Goal: Task Accomplishment & Management: Use online tool/utility

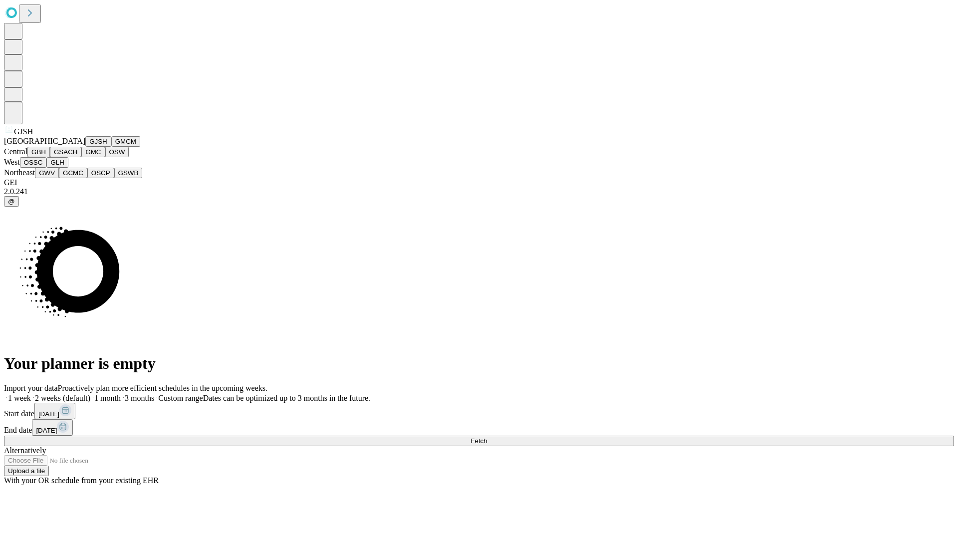
click at [85, 147] on button "GJSH" at bounding box center [98, 141] width 26 height 10
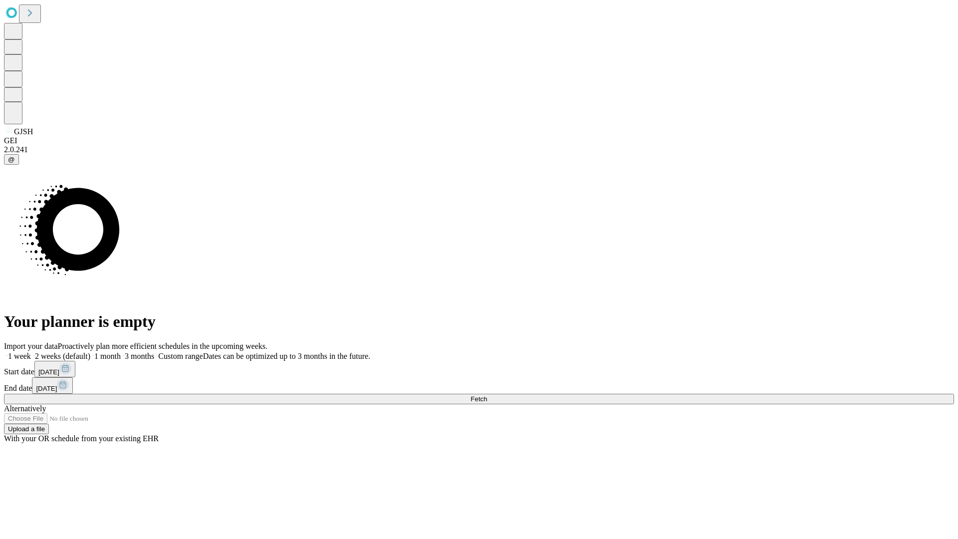
click at [121, 352] on label "1 month" at bounding box center [105, 356] width 30 height 8
click at [487, 395] on span "Fetch" at bounding box center [479, 398] width 16 height 7
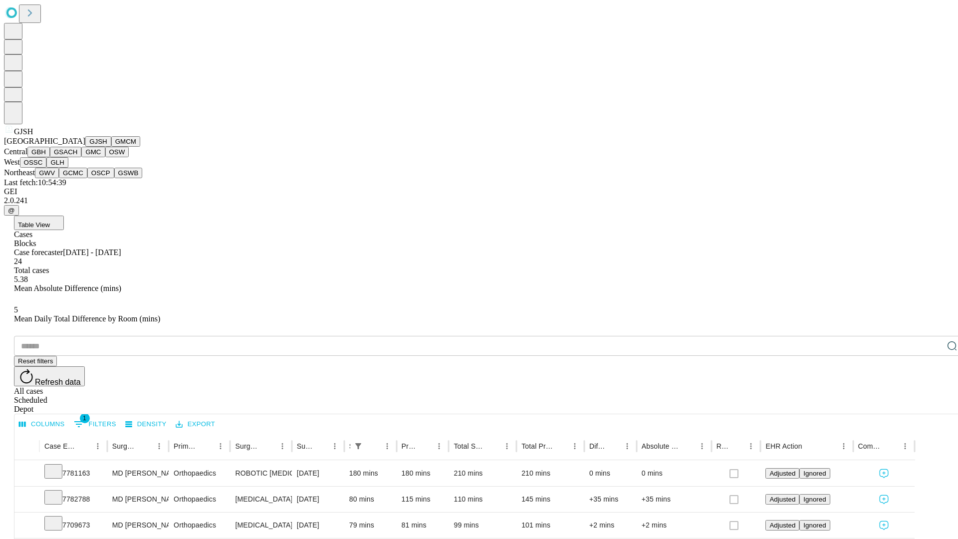
click at [111, 147] on button "GMCM" at bounding box center [125, 141] width 29 height 10
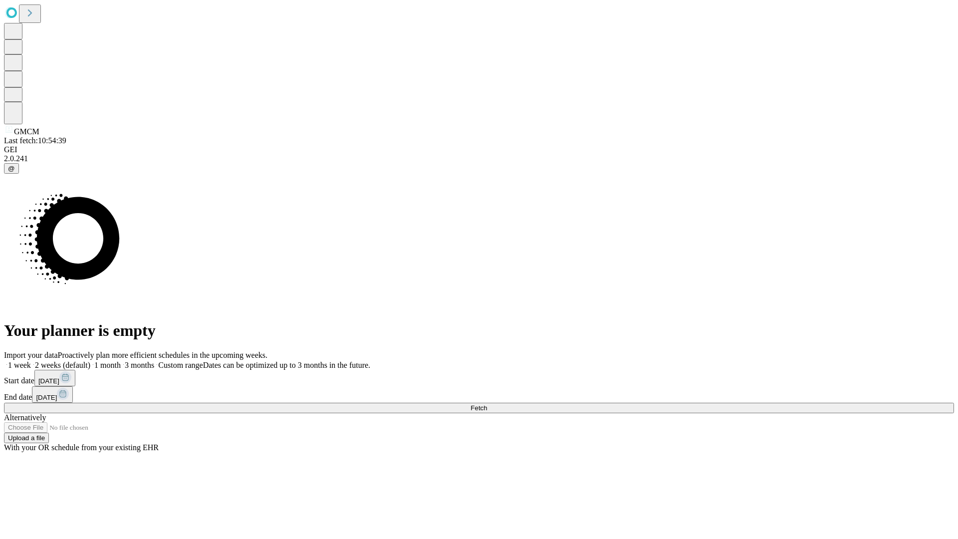
click at [121, 361] on label "1 month" at bounding box center [105, 365] width 30 height 8
click at [487, 404] on span "Fetch" at bounding box center [479, 407] width 16 height 7
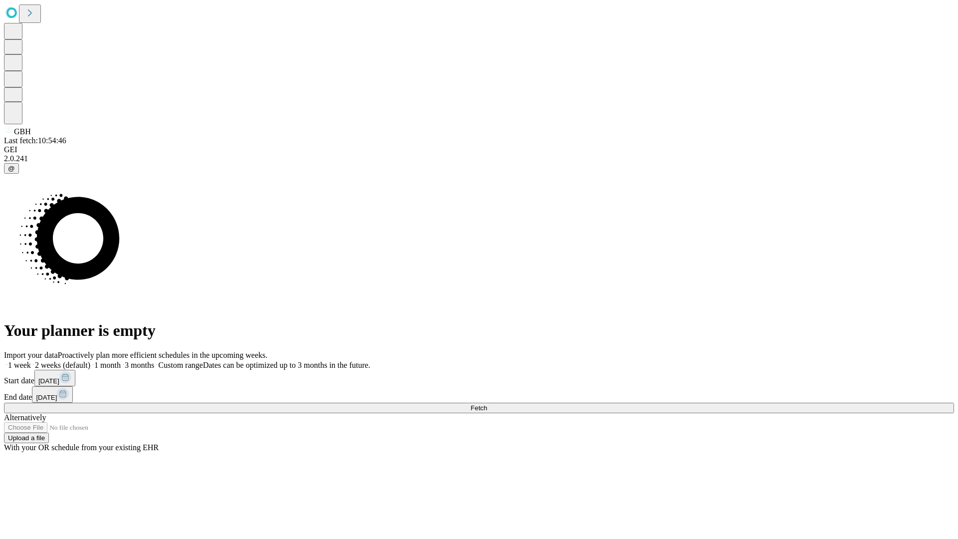
click at [121, 361] on label "1 month" at bounding box center [105, 365] width 30 height 8
click at [487, 404] on span "Fetch" at bounding box center [479, 407] width 16 height 7
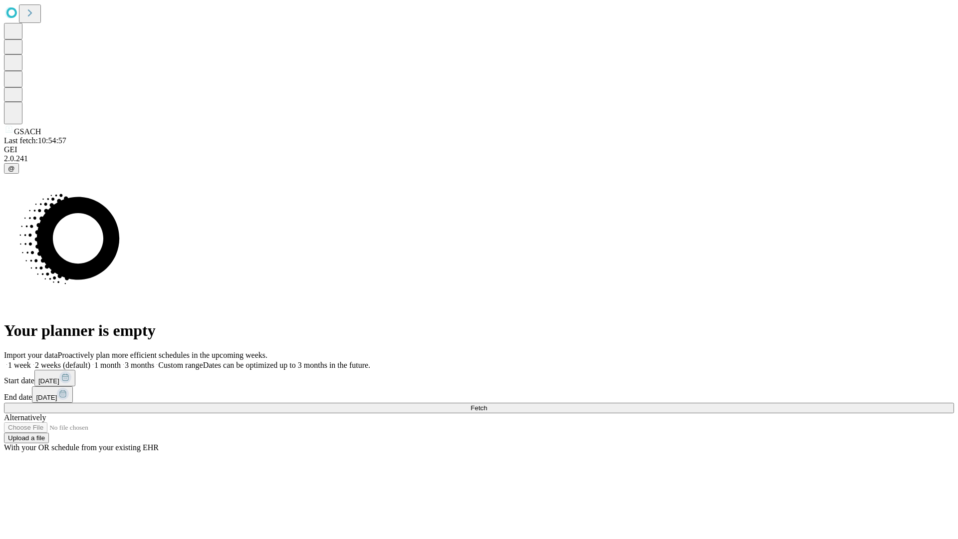
click at [121, 361] on label "1 month" at bounding box center [105, 365] width 30 height 8
click at [487, 404] on span "Fetch" at bounding box center [479, 407] width 16 height 7
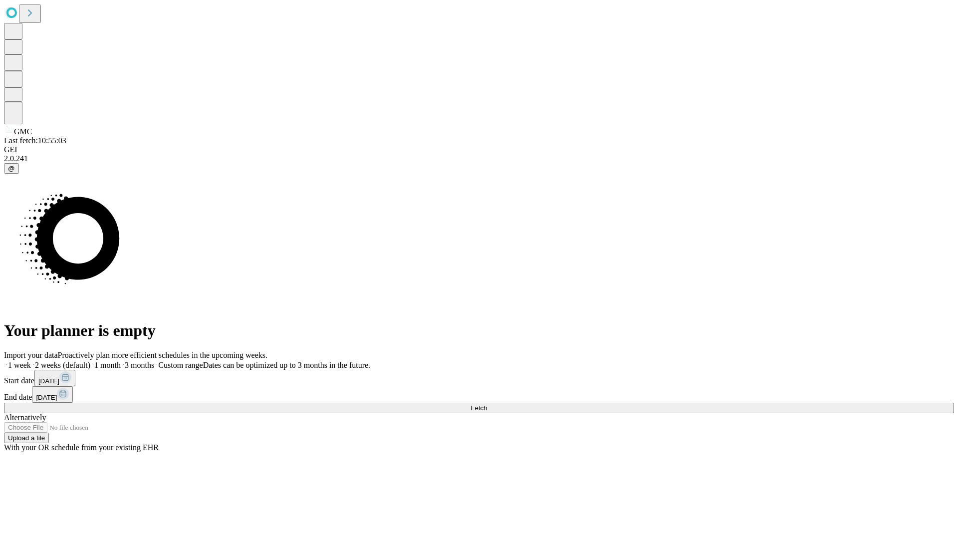
click at [121, 361] on label "1 month" at bounding box center [105, 365] width 30 height 8
click at [487, 404] on span "Fetch" at bounding box center [479, 407] width 16 height 7
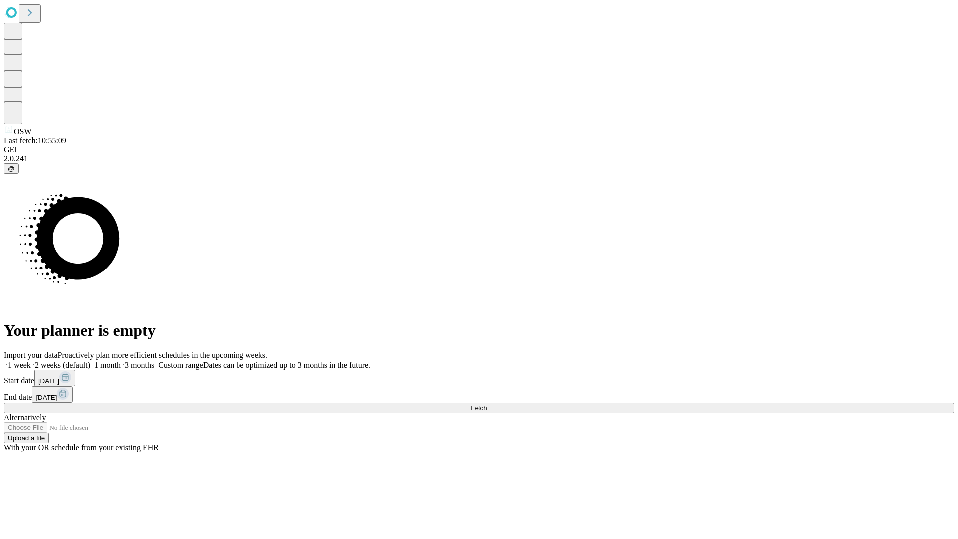
click at [487, 404] on span "Fetch" at bounding box center [479, 407] width 16 height 7
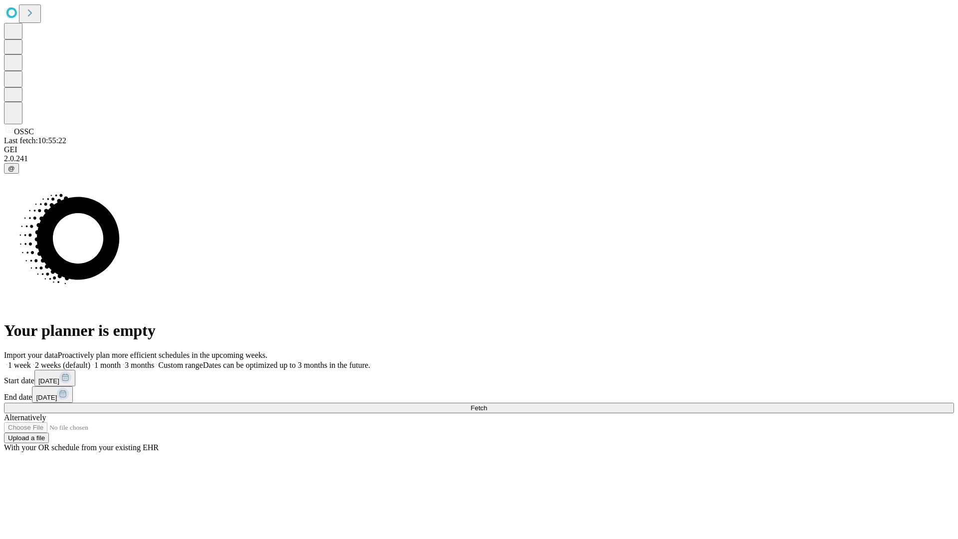
click at [121, 361] on label "1 month" at bounding box center [105, 365] width 30 height 8
click at [487, 404] on span "Fetch" at bounding box center [479, 407] width 16 height 7
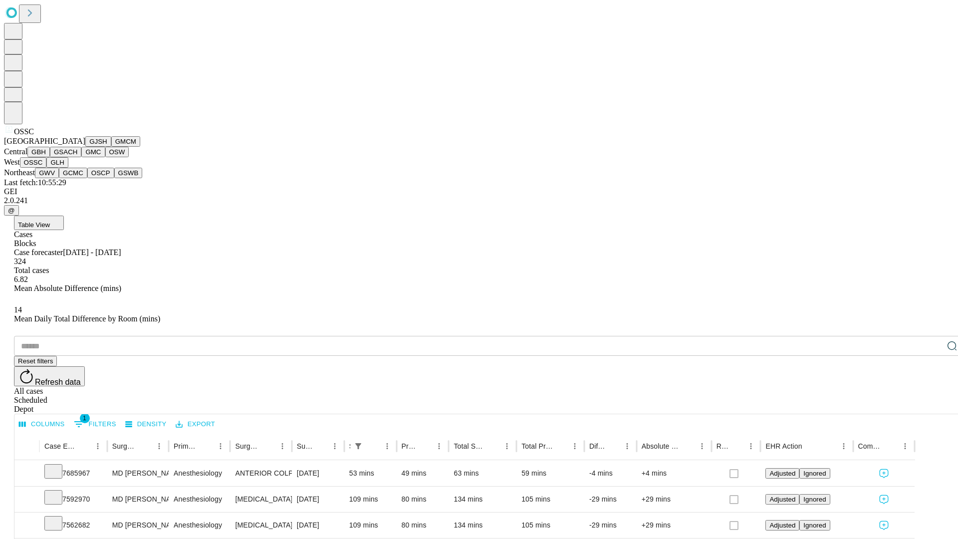
click at [68, 168] on button "GLH" at bounding box center [56, 162] width 21 height 10
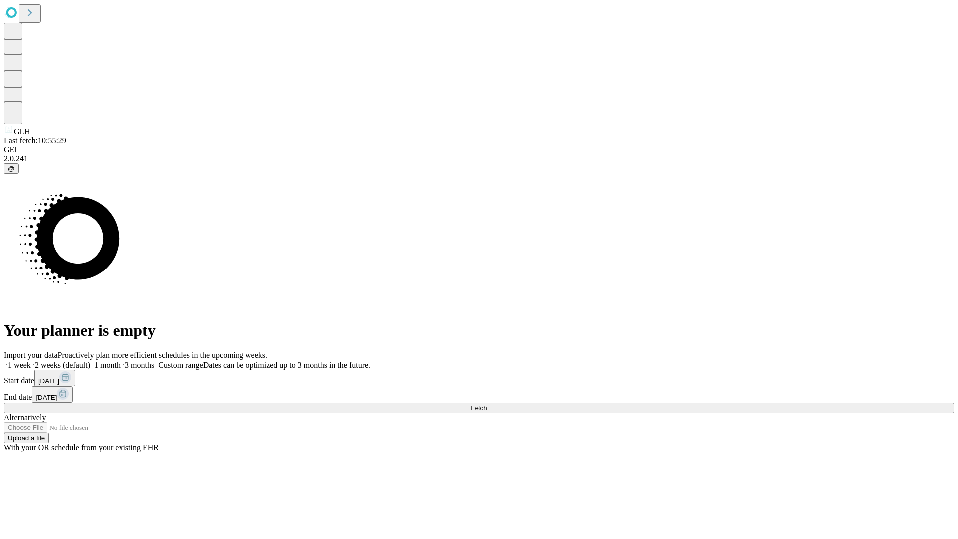
click at [121, 361] on label "1 month" at bounding box center [105, 365] width 30 height 8
click at [487, 404] on span "Fetch" at bounding box center [479, 407] width 16 height 7
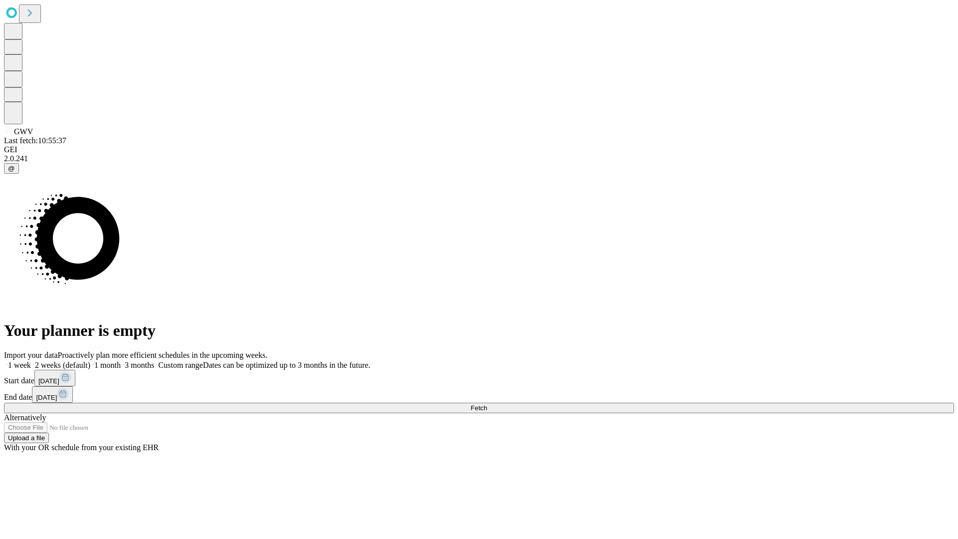
click at [121, 361] on label "1 month" at bounding box center [105, 365] width 30 height 8
click at [487, 404] on span "Fetch" at bounding box center [479, 407] width 16 height 7
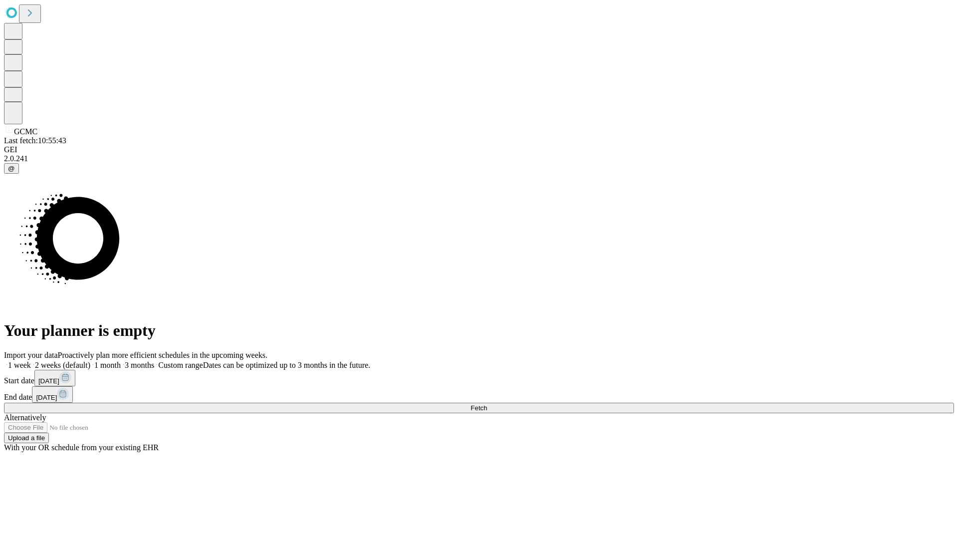
click at [121, 361] on label "1 month" at bounding box center [105, 365] width 30 height 8
click at [487, 404] on span "Fetch" at bounding box center [479, 407] width 16 height 7
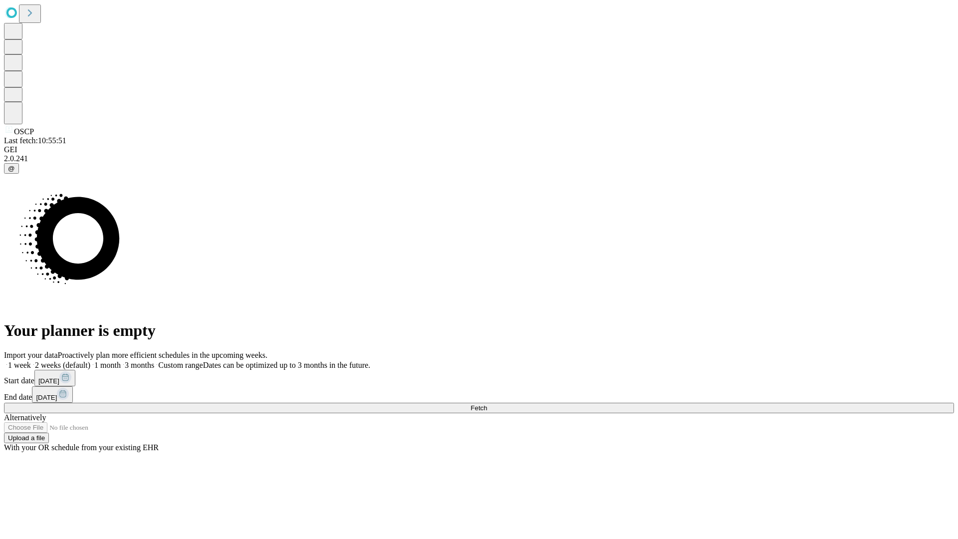
click at [121, 361] on label "1 month" at bounding box center [105, 365] width 30 height 8
click at [487, 404] on span "Fetch" at bounding box center [479, 407] width 16 height 7
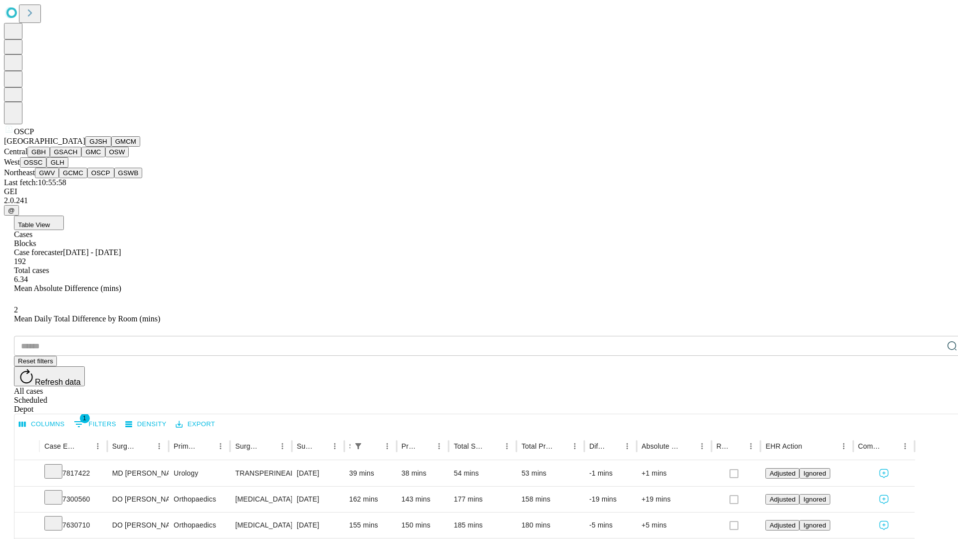
click at [114, 178] on button "GSWB" at bounding box center [128, 173] width 28 height 10
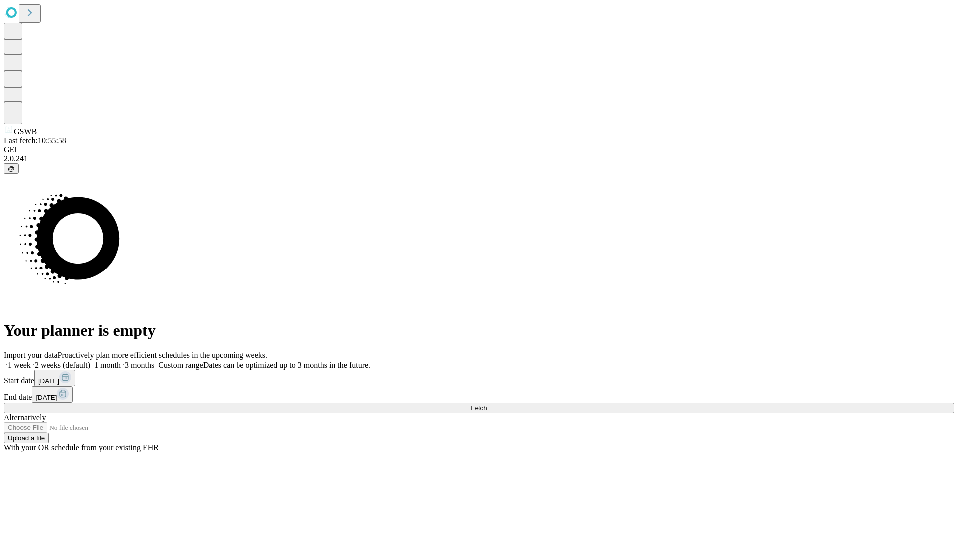
click at [121, 361] on label "1 month" at bounding box center [105, 365] width 30 height 8
click at [487, 404] on span "Fetch" at bounding box center [479, 407] width 16 height 7
